Goal: Navigation & Orientation: Find specific page/section

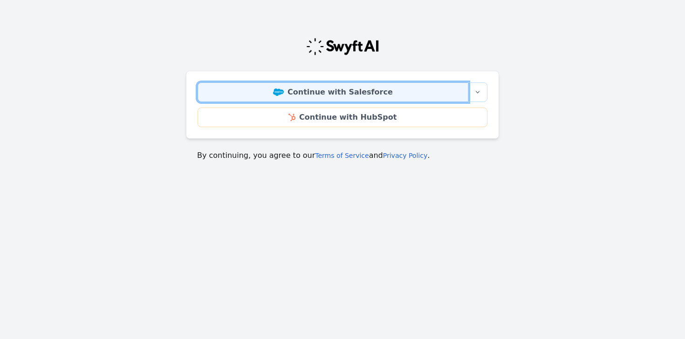
click at [301, 97] on link "Continue with Salesforce" at bounding box center [333, 93] width 271 height 20
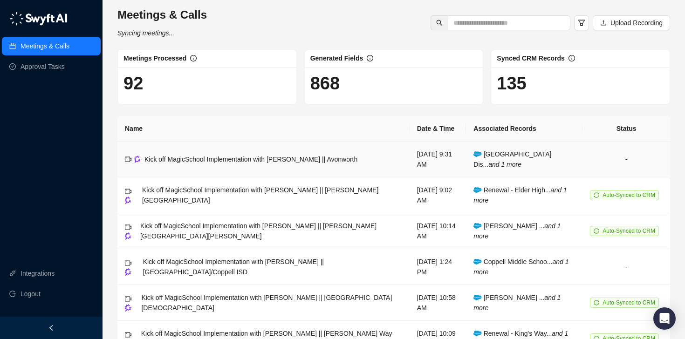
click at [242, 166] on td "Kick off MagicSchool Implementation with [PERSON_NAME] || Avonworth" at bounding box center [263, 160] width 292 height 36
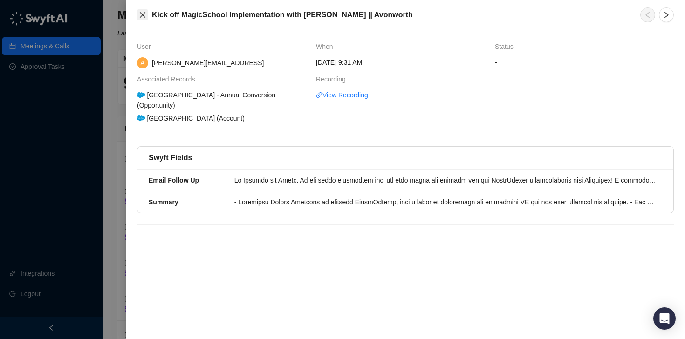
click at [144, 18] on icon "close" at bounding box center [142, 14] width 7 height 7
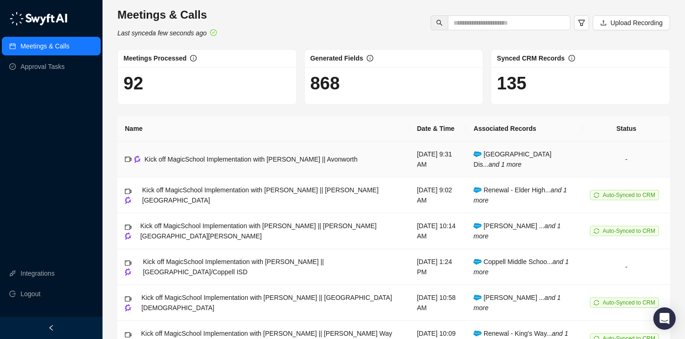
click at [624, 157] on td "-" at bounding box center [627, 160] width 88 height 36
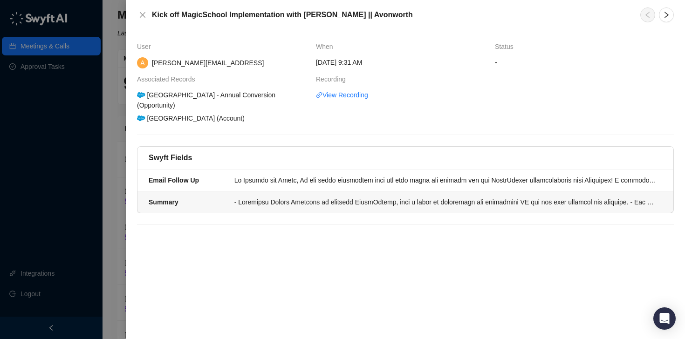
click at [382, 209] on li "Summary" at bounding box center [406, 202] width 536 height 21
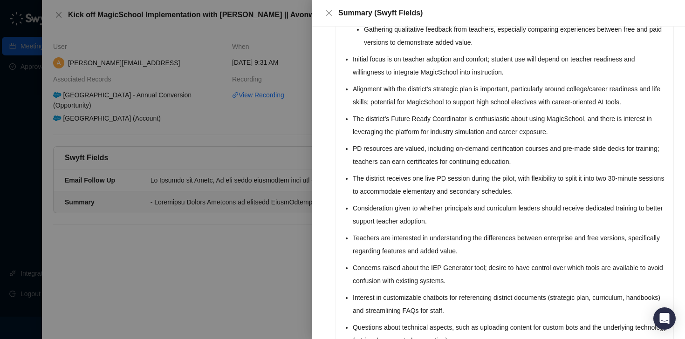
scroll to position [405, 0]
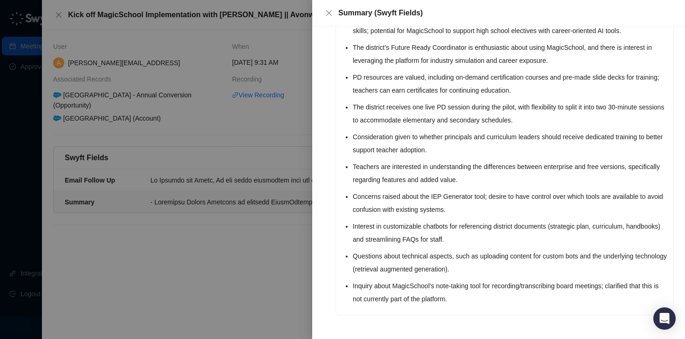
click at [245, 274] on div at bounding box center [342, 169] width 685 height 339
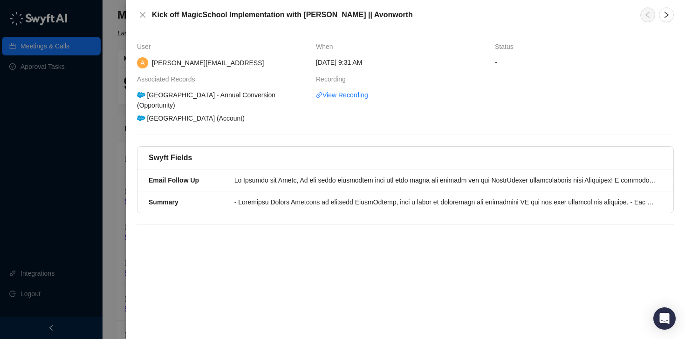
click at [149, 18] on div "Kick off MagicSchool Implementation with [PERSON_NAME] || Avonworth" at bounding box center [383, 14] width 492 height 11
click at [141, 17] on icon "close" at bounding box center [142, 14] width 7 height 7
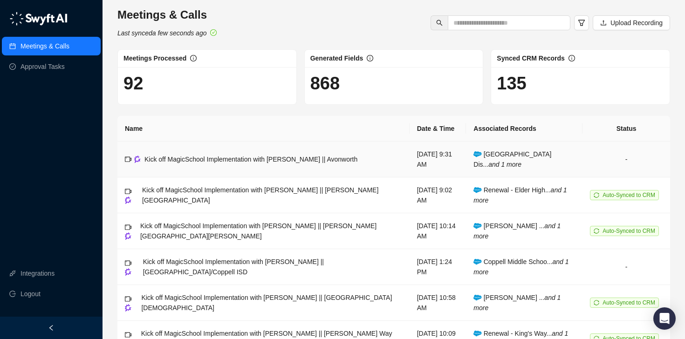
click at [626, 160] on td "-" at bounding box center [627, 160] width 88 height 36
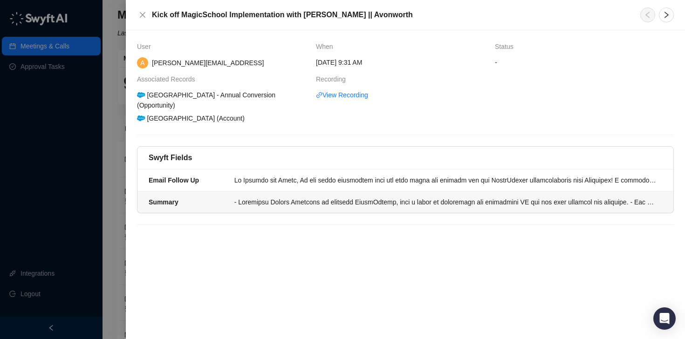
click at [261, 200] on div at bounding box center [446, 202] width 422 height 10
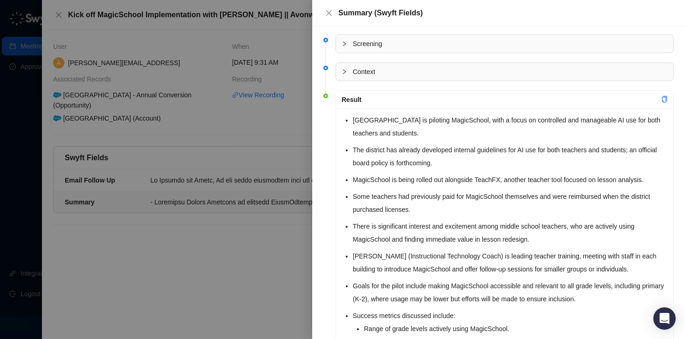
click at [338, 69] on div "Context" at bounding box center [505, 72] width 338 height 18
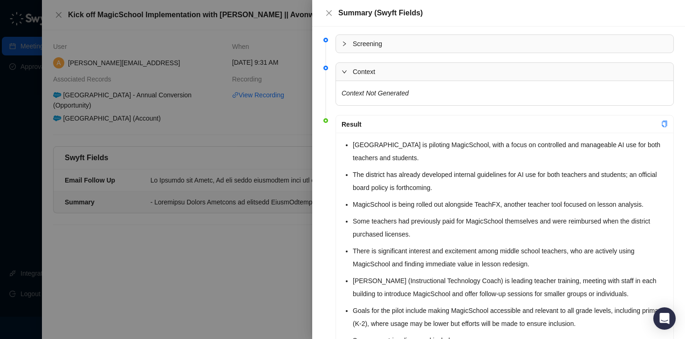
click at [338, 69] on div "Context" at bounding box center [505, 72] width 338 height 18
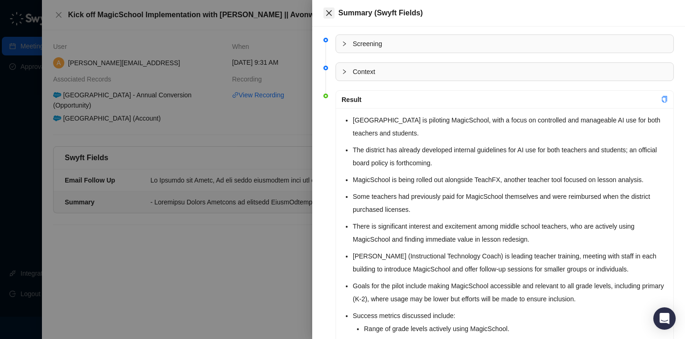
click at [329, 17] on button "Close" at bounding box center [329, 12] width 11 height 11
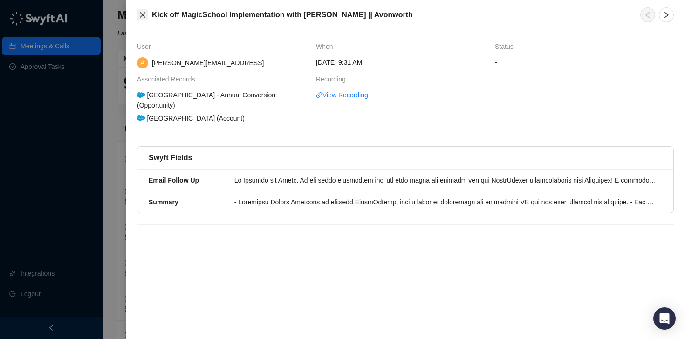
click at [145, 17] on icon "close" at bounding box center [142, 14] width 7 height 7
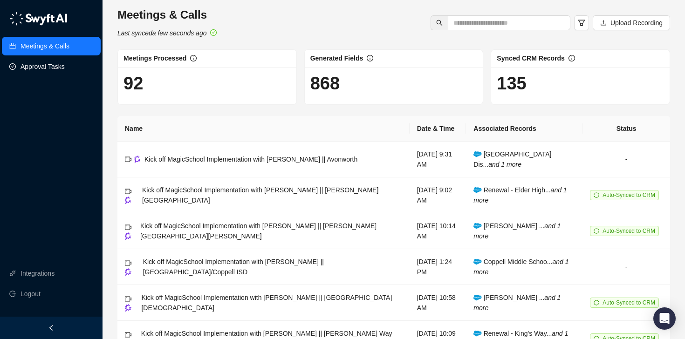
click at [57, 73] on link "Approval Tasks" at bounding box center [43, 66] width 44 height 19
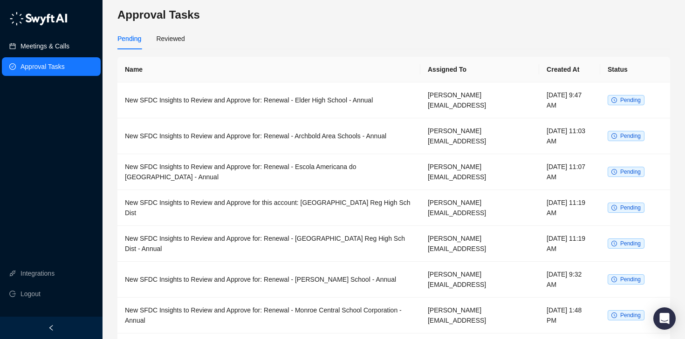
click at [59, 46] on link "Meetings & Calls" at bounding box center [45, 46] width 49 height 19
